Goal: Share content: Share content

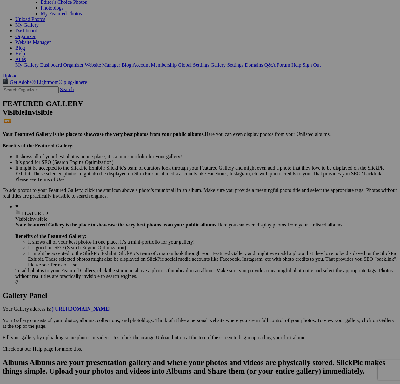
scroll to position [64, 0]
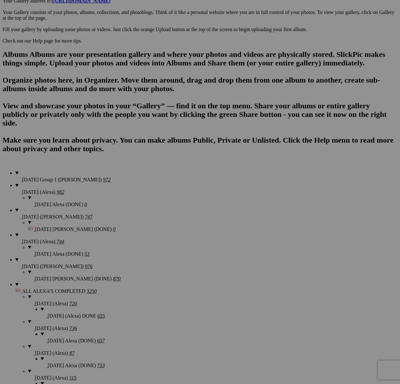
scroll to position [394, 0]
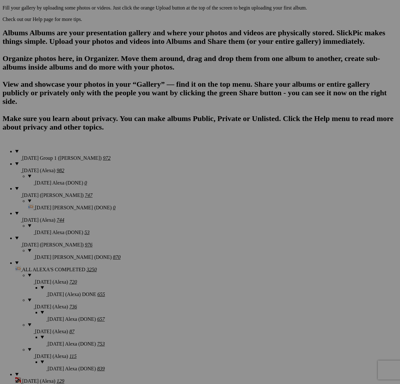
type textarea "<!-- SlickPic.com image hosting. HTML Bulk Share code Starts Here --> <div styl…"
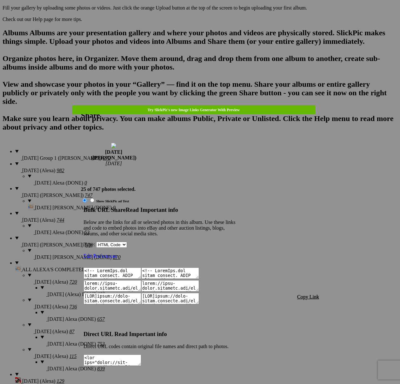
click at [306, 294] on span "Copy Link" at bounding box center [308, 296] width 22 height 5
click at [92, 383] on span "Close" at bounding box center [86, 387] width 11 height 5
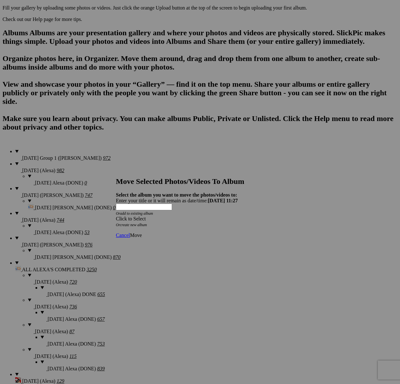
click at [234, 216] on div "Click to Select" at bounding box center [200, 219] width 168 height 6
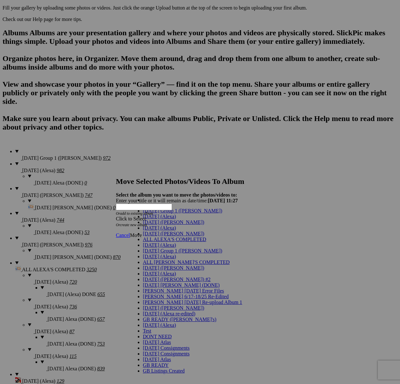
click at [171, 225] on link "9/4/25 (Maria)" at bounding box center [173, 221] width 61 height 5
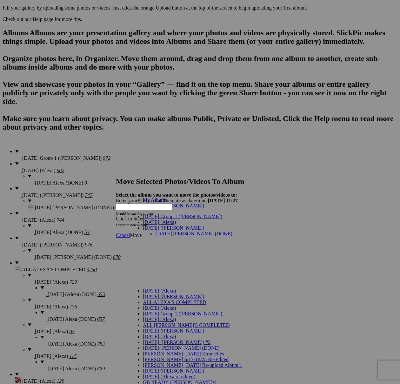
click at [165, 231] on link "9/4/25 Maria (DONE)" at bounding box center [193, 233] width 77 height 5
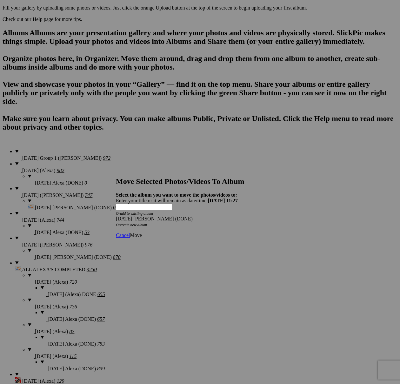
click at [141, 232] on span "Move" at bounding box center [136, 234] width 12 height 5
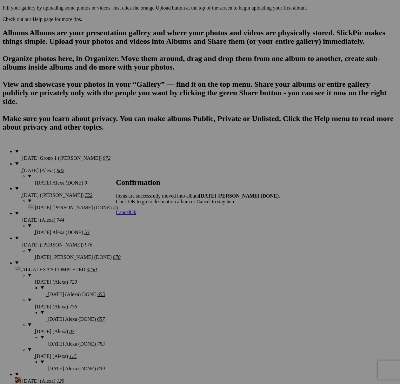
click at [130, 215] on span "Cancel" at bounding box center [123, 211] width 14 height 5
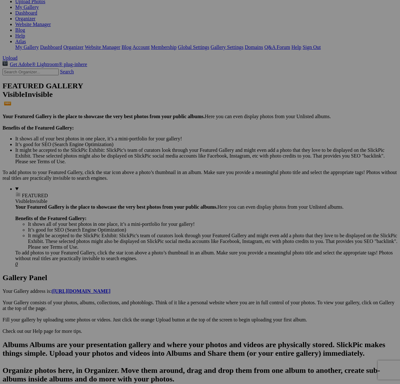
scroll to position [0, 0]
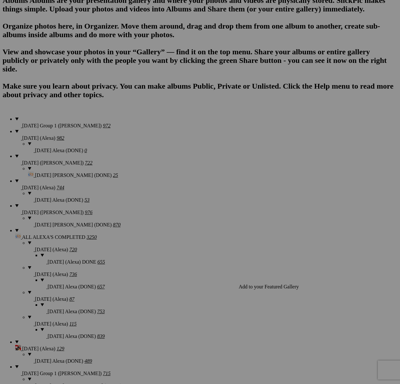
scroll to position [414, 0]
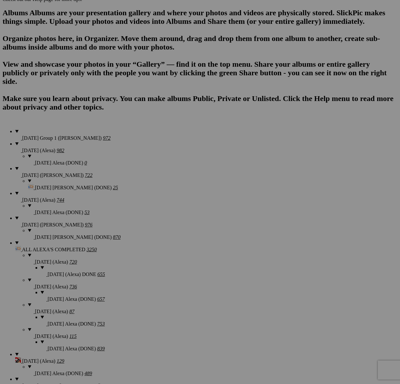
drag, startPoint x: 101, startPoint y: 230, endPoint x: 202, endPoint y: 274, distance: 111.1
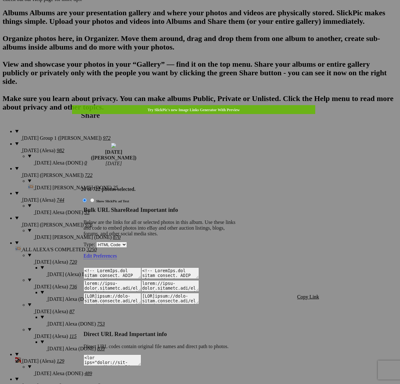
type textarea "<!-- SlickPic.com image hosting. HTML Bulk Share code Starts Here --> <div styl…"
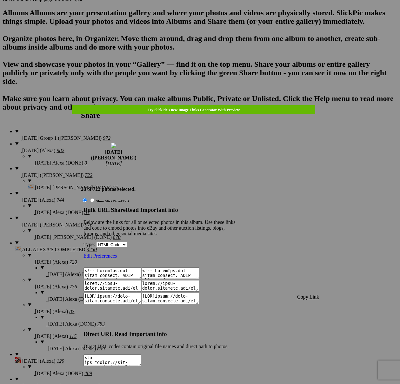
click at [307, 294] on span "Copy Link" at bounding box center [308, 296] width 22 height 5
click at [217, 17] on div at bounding box center [200, 192] width 400 height 384
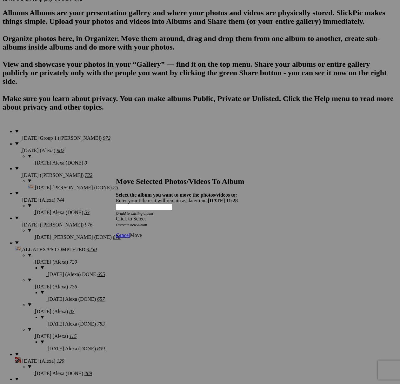
click at [222, 216] on div "Click to Select" at bounding box center [200, 219] width 168 height 6
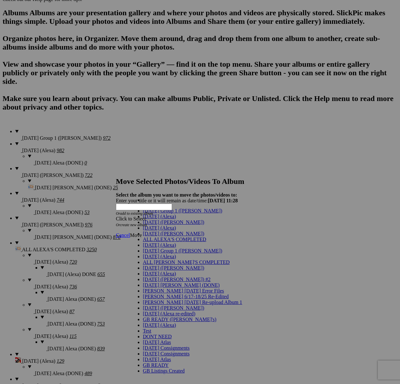
click at [155, 225] on span "9/4/25 (Maria)" at bounding box center [173, 221] width 61 height 5
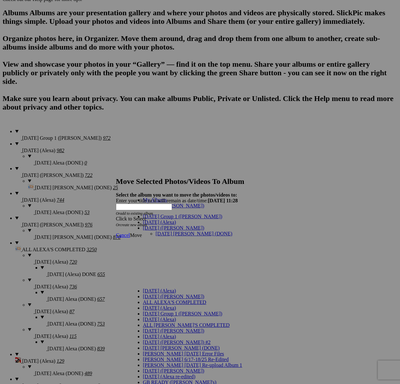
click at [157, 231] on link "9/4/25 Maria (DONE)" at bounding box center [193, 233] width 77 height 5
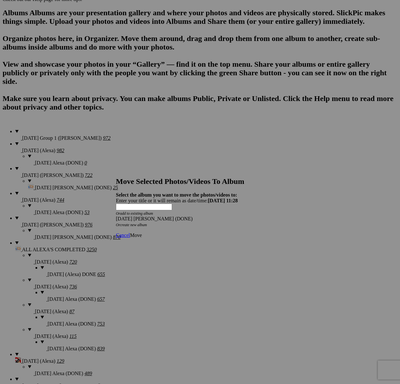
click at [141, 232] on span "Move" at bounding box center [136, 234] width 12 height 5
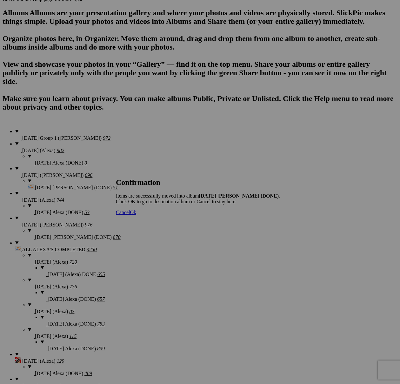
click at [130, 215] on span "Cancel" at bounding box center [123, 211] width 14 height 5
